Goal: Understand process/instructions: Learn how to perform a task or action

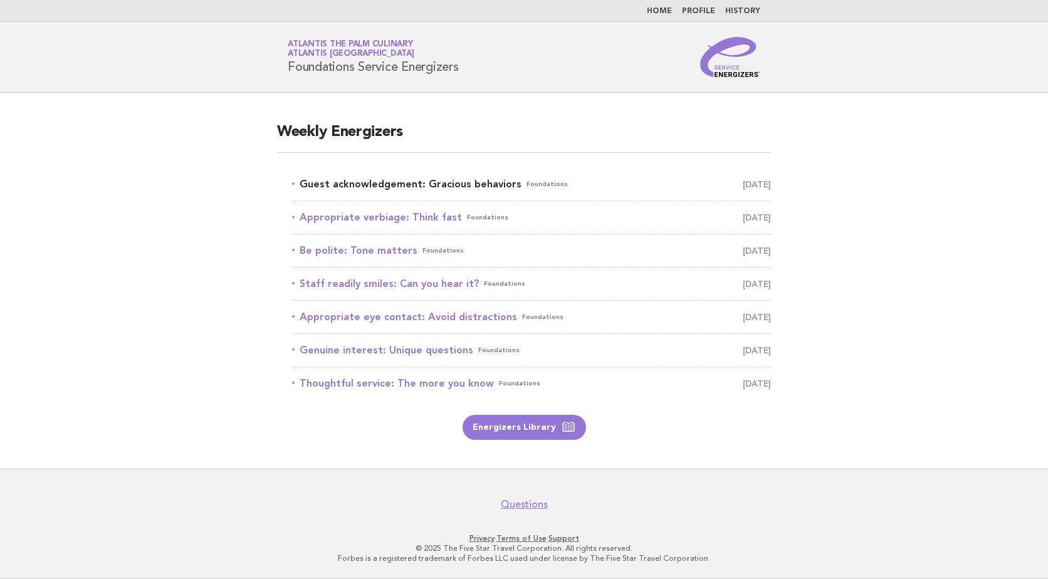
click at [444, 182] on link "Guest acknowledgement: Gracious behaviors Foundations [DATE]" at bounding box center [531, 184] width 479 height 18
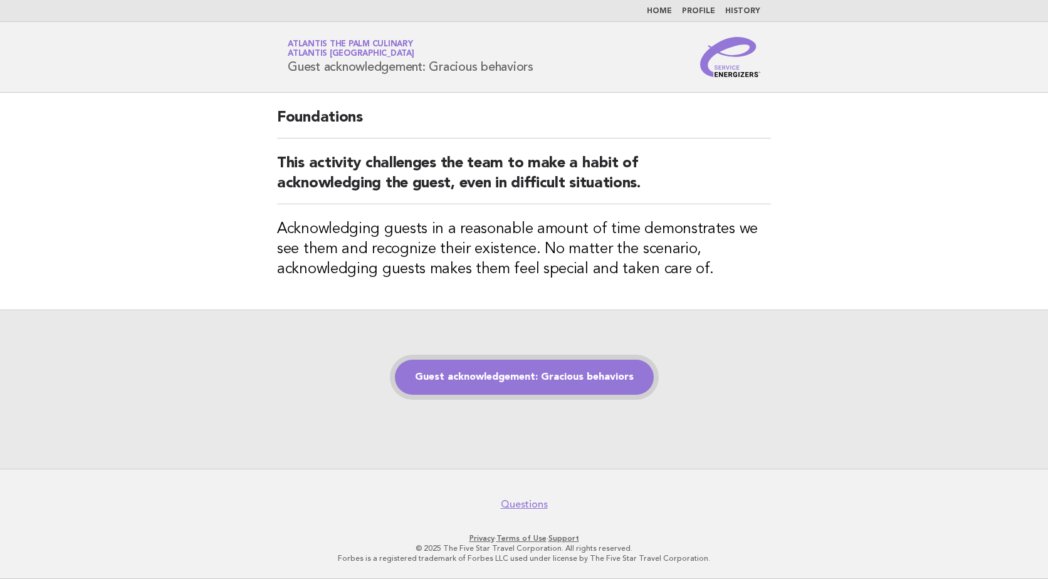
click at [592, 373] on link "Guest acknowledgement: Gracious behaviors" at bounding box center [524, 377] width 259 height 35
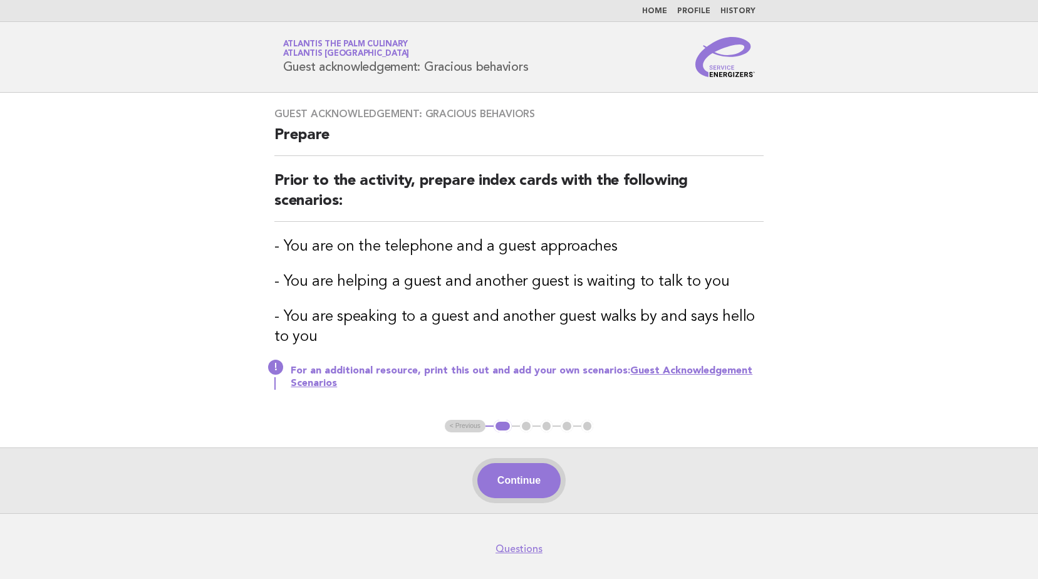
click at [513, 473] on button "Continue" at bounding box center [519, 480] width 83 height 35
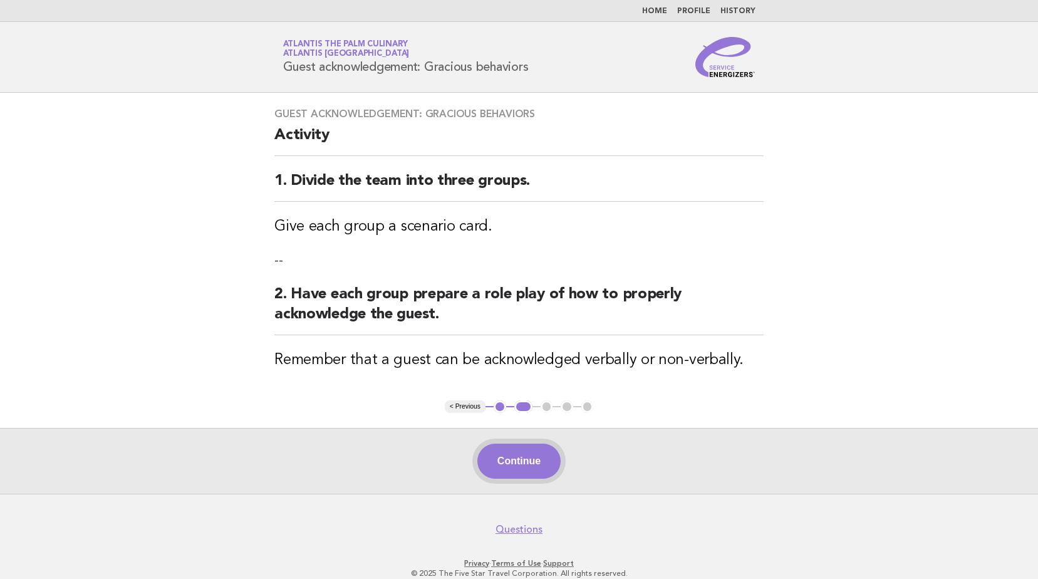
click at [524, 454] on button "Continue" at bounding box center [519, 461] width 83 height 35
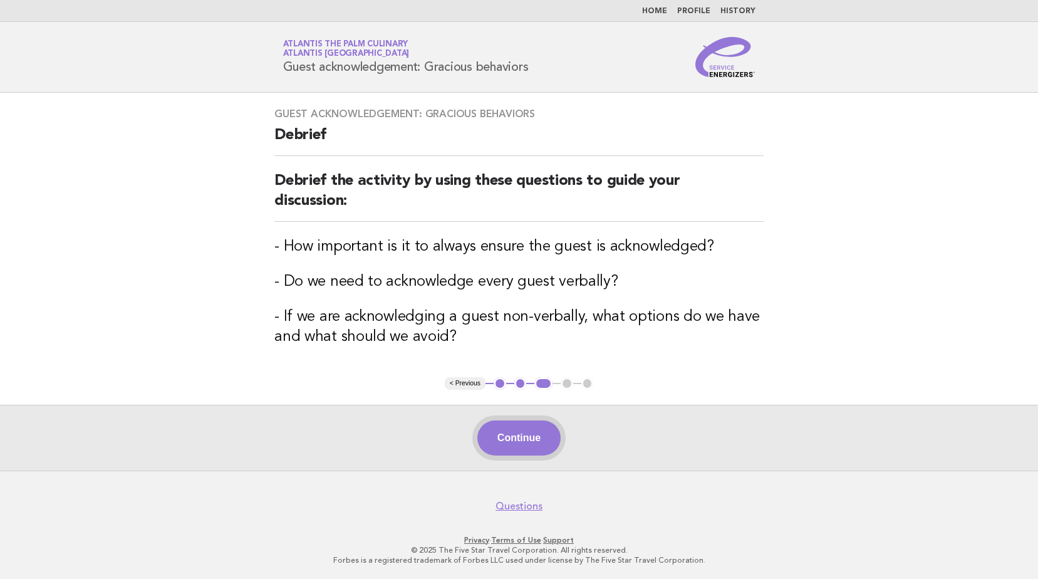
click at [526, 443] on button "Continue" at bounding box center [519, 438] width 83 height 35
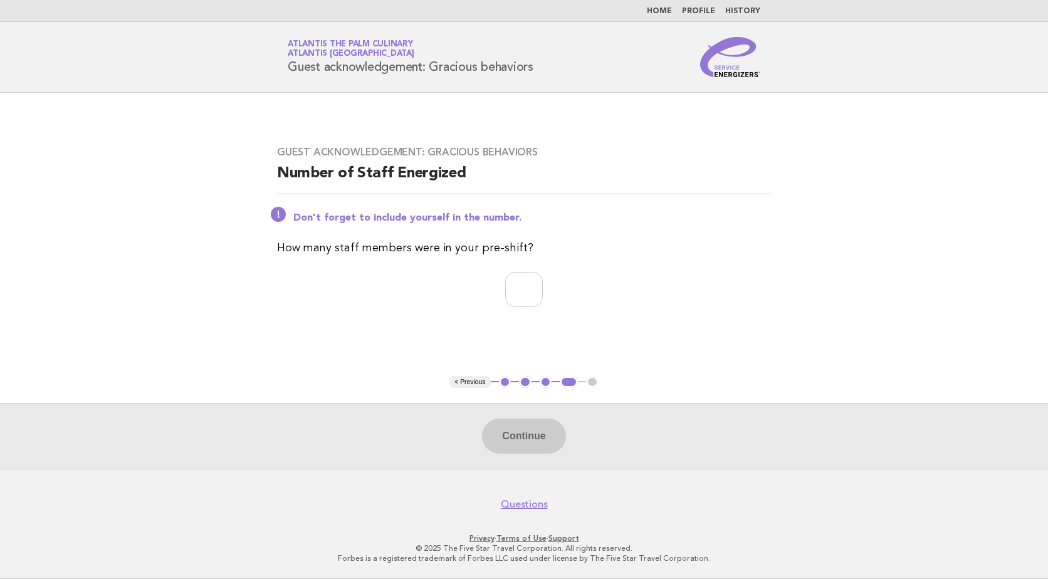
click at [521, 269] on div "Guest acknowledgement: Gracious behaviors Number of Staff Energized Don't forge…" at bounding box center [524, 234] width 524 height 206
click at [520, 281] on input "number" at bounding box center [524, 289] width 38 height 35
type input "**"
click at [528, 441] on button "Continue" at bounding box center [523, 436] width 83 height 35
